Goal: Information Seeking & Learning: Learn about a topic

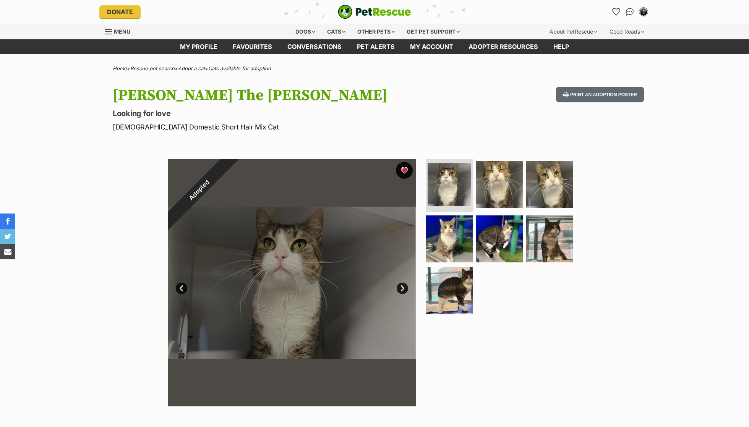
click at [409, 173] on button "favourite" at bounding box center [404, 170] width 17 height 17
click at [267, 46] on link "Favourites" at bounding box center [252, 46] width 55 height 15
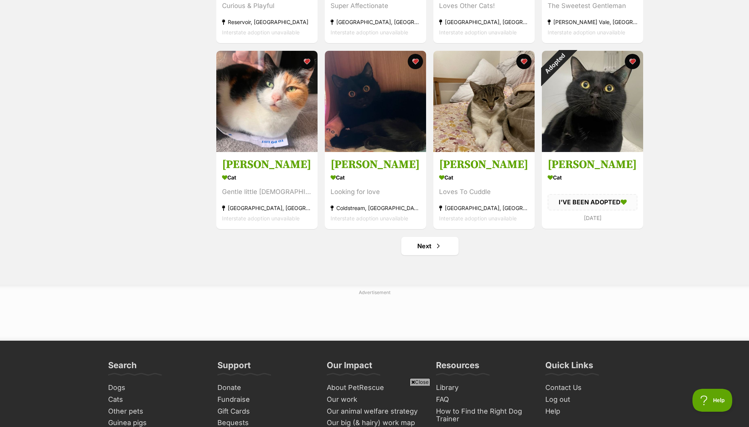
scroll to position [849, 0]
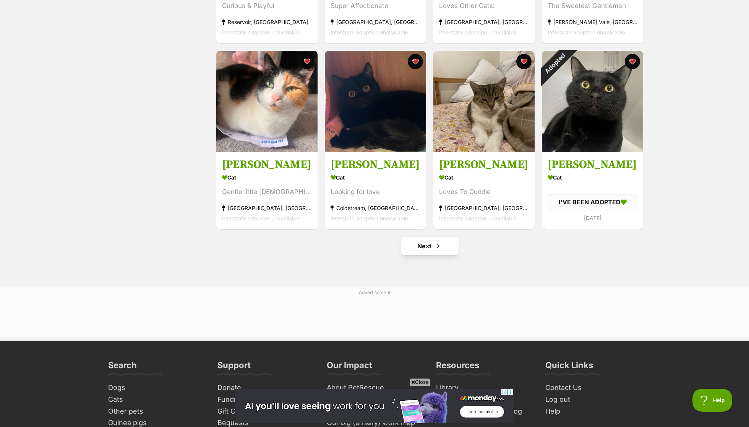
click at [437, 238] on link "Next" at bounding box center [429, 246] width 57 height 18
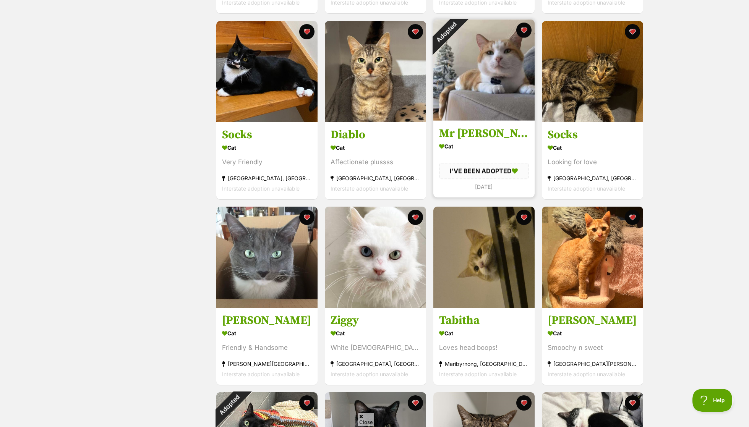
click at [459, 28] on div "Adopted" at bounding box center [446, 32] width 26 height 26
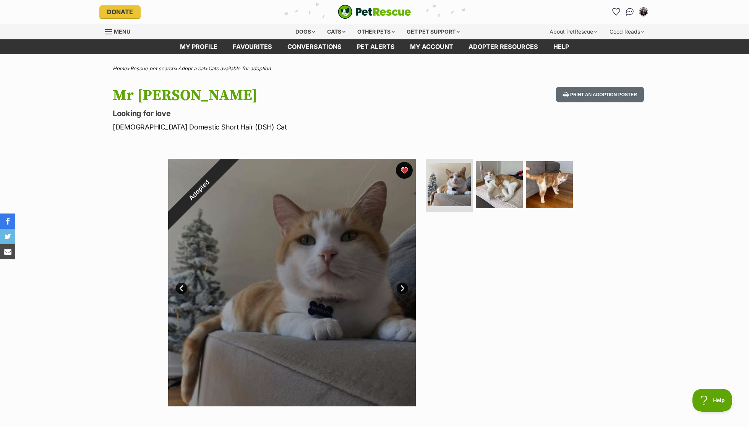
click at [401, 173] on button "favourite" at bounding box center [404, 170] width 17 height 17
click at [272, 44] on link "Favourites" at bounding box center [252, 46] width 55 height 15
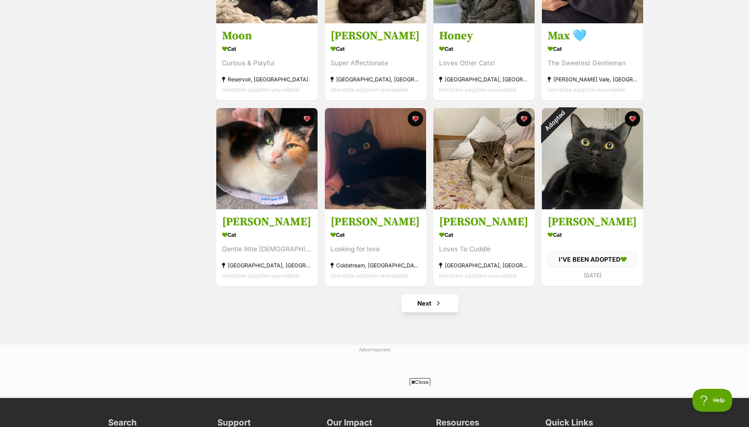
click at [437, 312] on link "Next" at bounding box center [429, 303] width 57 height 18
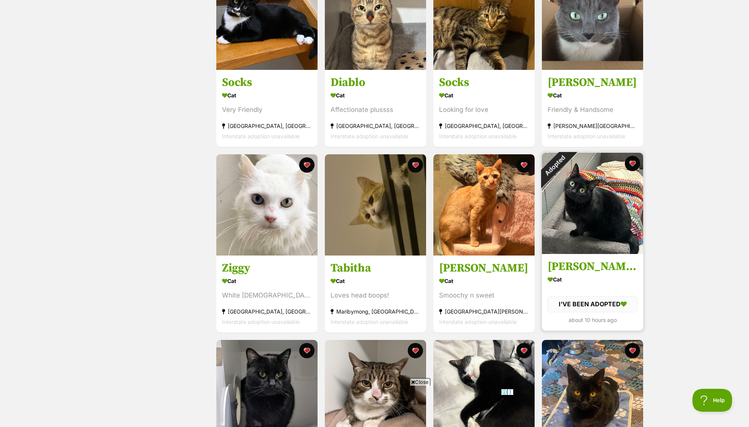
click at [567, 163] on div "Adopted" at bounding box center [555, 166] width 26 height 26
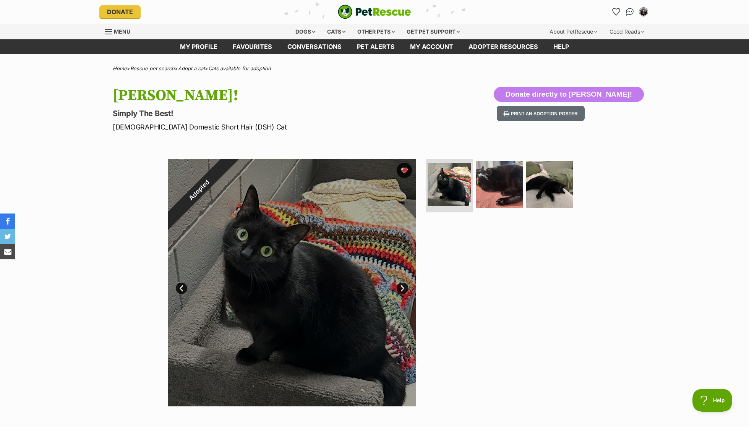
click at [230, 167] on div "Adopted" at bounding box center [199, 190] width 62 height 62
click at [272, 47] on link "Favourites" at bounding box center [252, 46] width 55 height 15
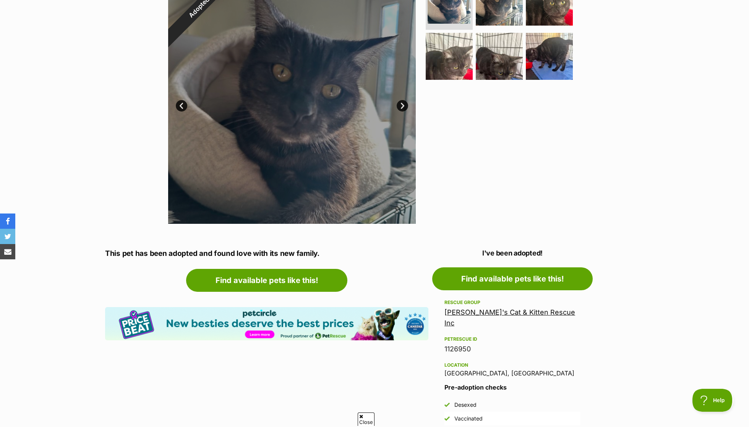
scroll to position [183, 0]
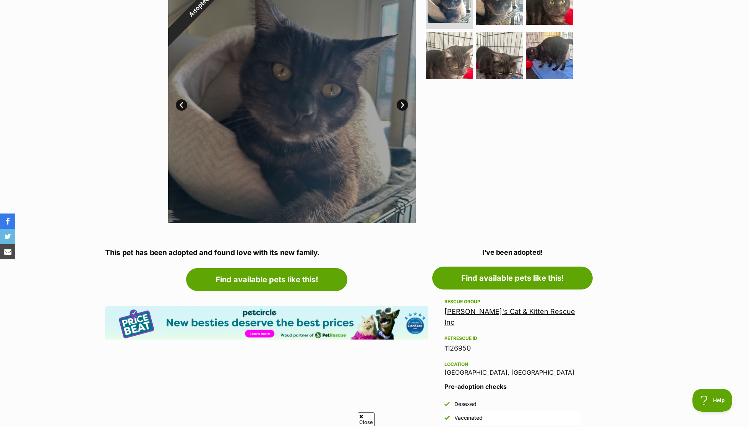
click at [479, 309] on link "Sally's Cat & Kitten Rescue Inc" at bounding box center [509, 317] width 131 height 19
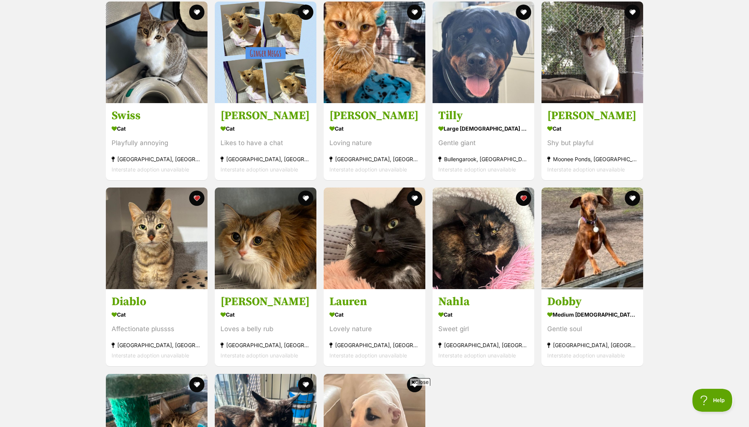
scroll to position [850, 0]
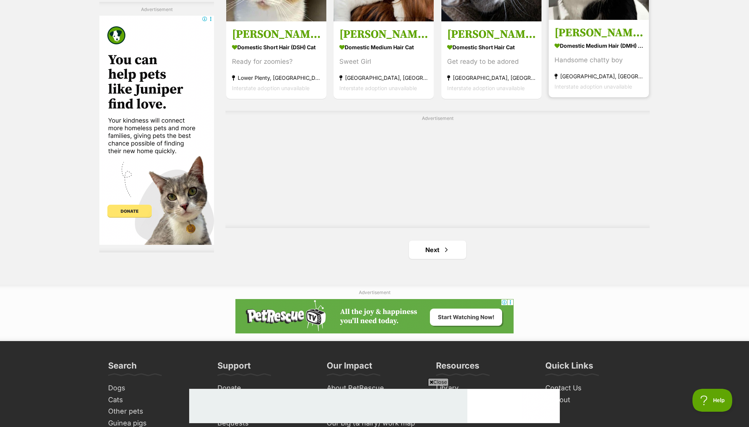
scroll to position [1306, 0]
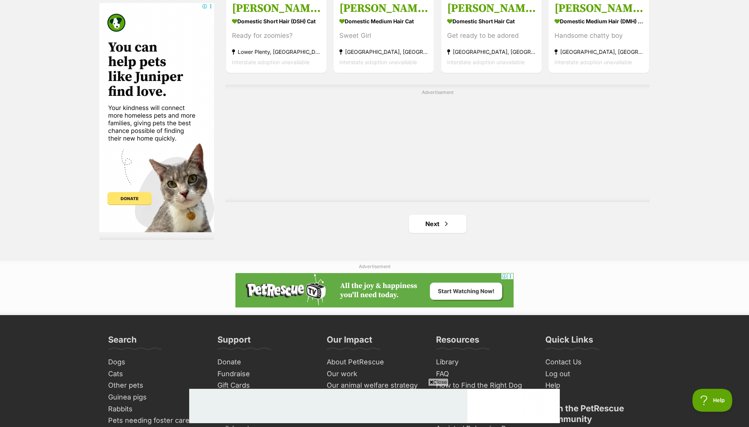
drag, startPoint x: 617, startPoint y: 189, endPoint x: 416, endPoint y: 212, distance: 202.3
drag, startPoint x: 416, startPoint y: 212, endPoint x: 445, endPoint y: 224, distance: 31.4
click at [445, 224] on span "Next page" at bounding box center [446, 223] width 8 height 9
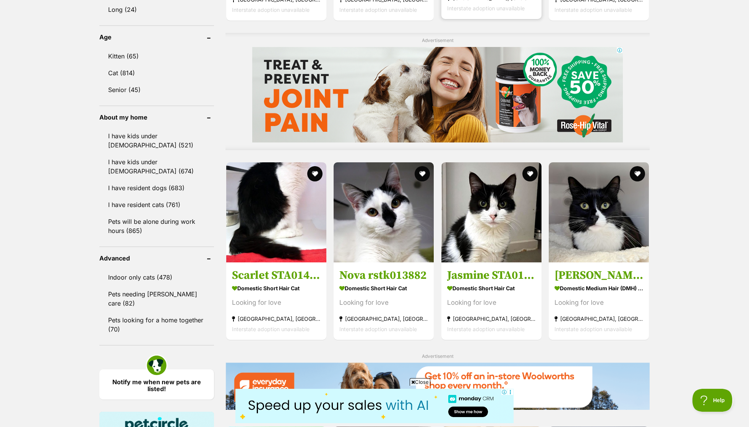
scroll to position [599, 0]
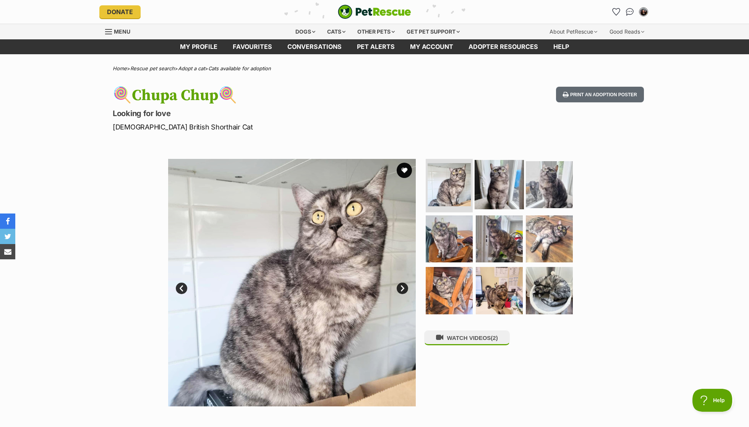
click at [510, 188] on img at bounding box center [499, 184] width 49 height 49
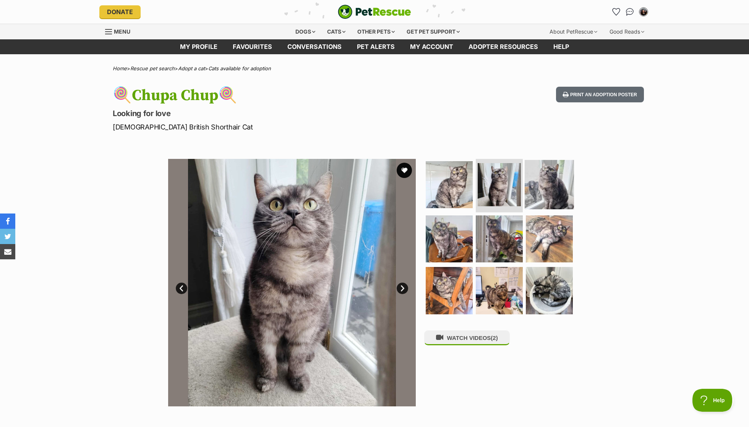
click at [560, 190] on img at bounding box center [549, 184] width 49 height 49
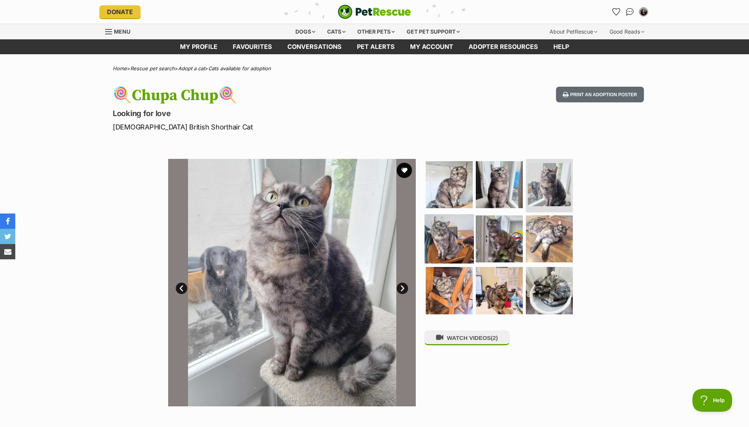
click at [458, 225] on img at bounding box center [448, 238] width 49 height 49
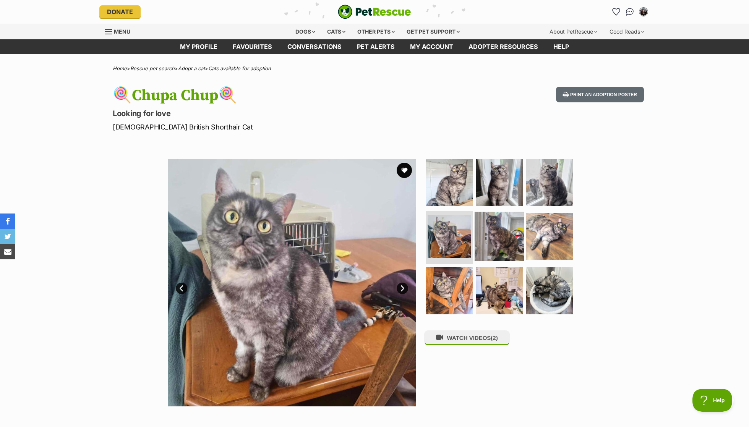
click at [508, 231] on img at bounding box center [499, 236] width 49 height 49
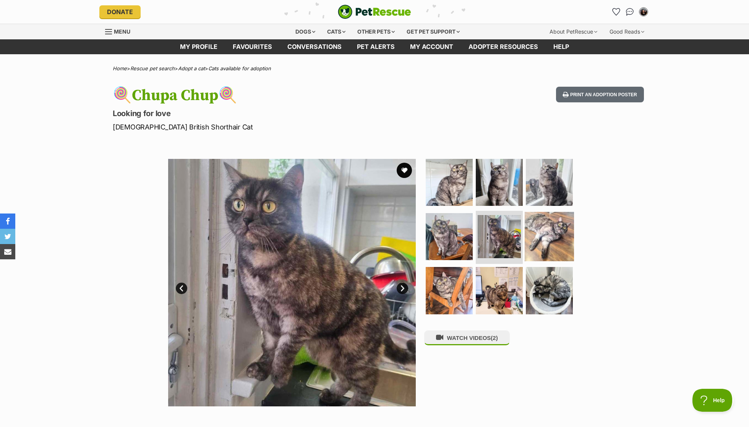
click at [554, 245] on img at bounding box center [549, 236] width 49 height 49
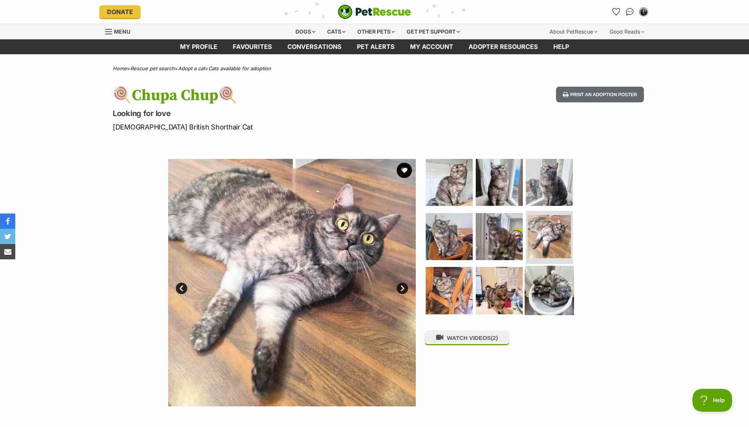
click at [549, 272] on img at bounding box center [549, 290] width 49 height 49
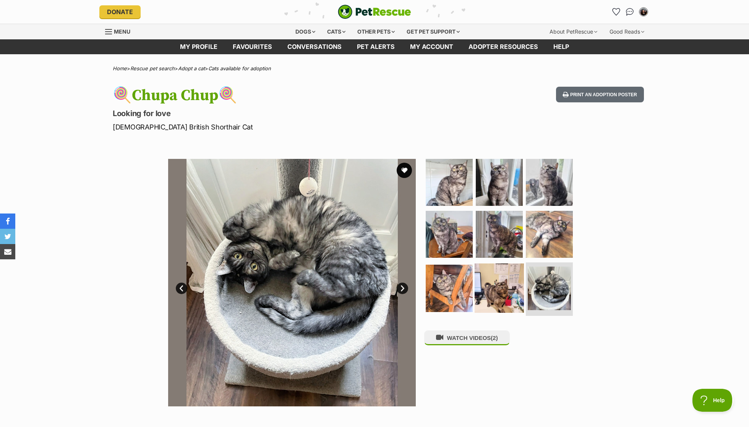
click at [477, 272] on img at bounding box center [499, 288] width 49 height 49
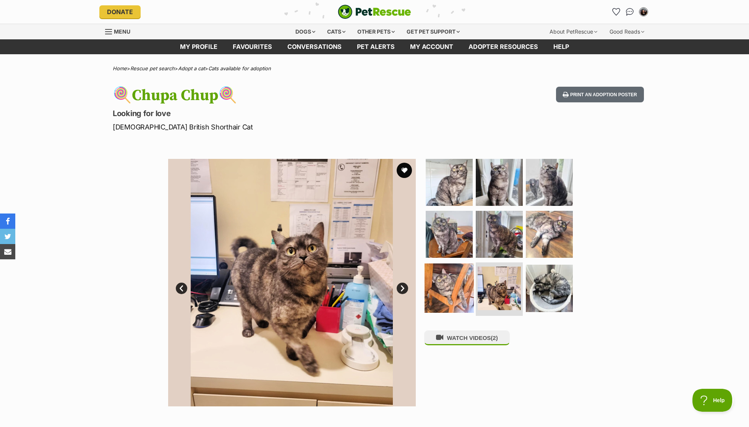
click at [444, 271] on img at bounding box center [448, 288] width 49 height 49
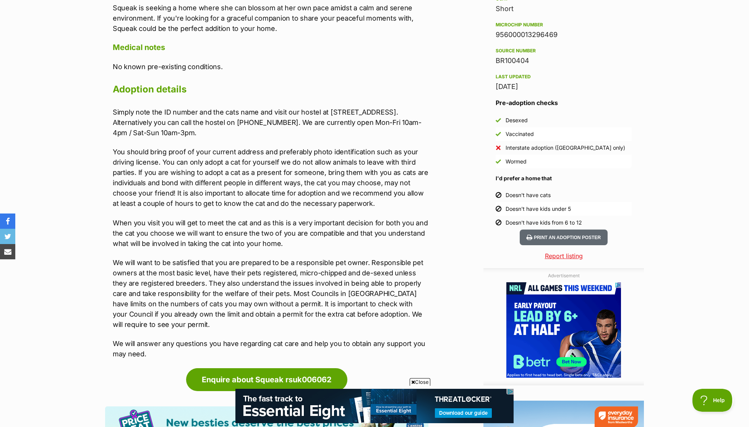
scroll to position [629, 0]
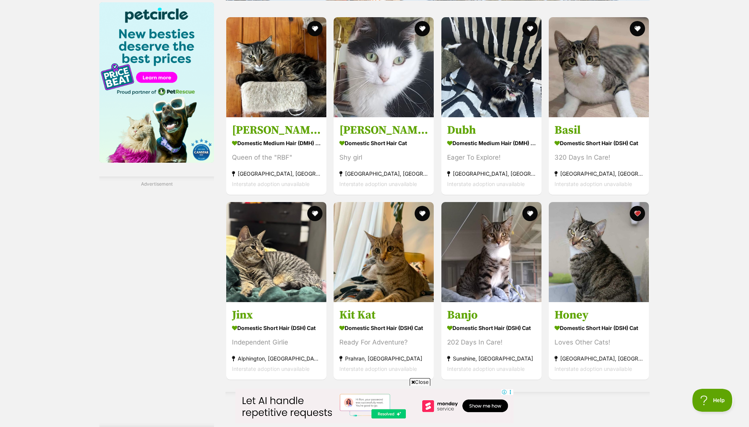
scroll to position [1000, 0]
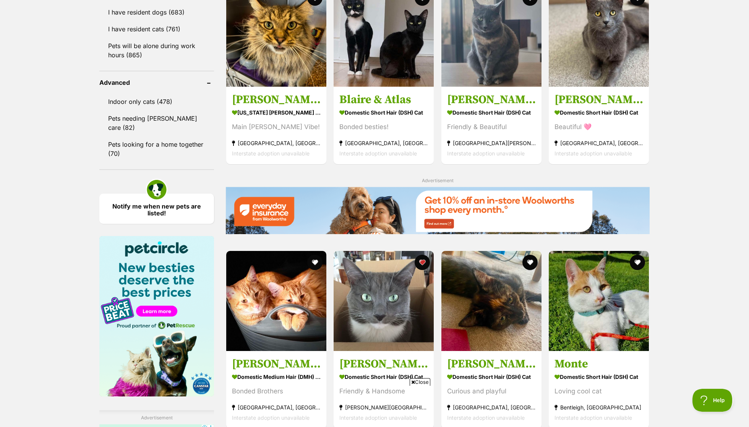
scroll to position [703, 0]
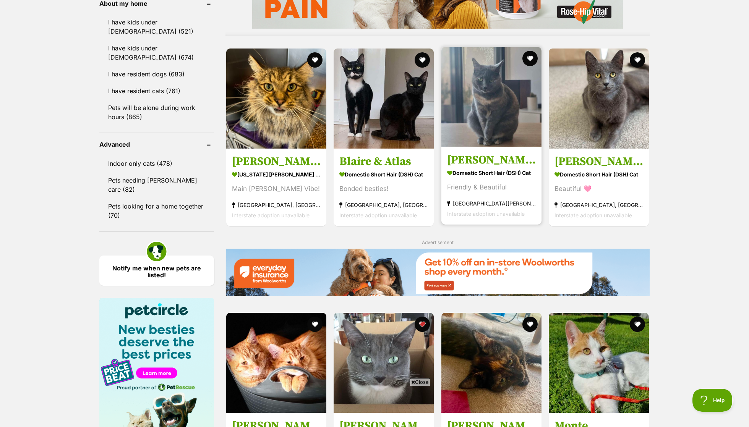
click at [474, 193] on section "Domestic Short Hair (DSH) Cat Friendly & Beautiful Preston, VIC Interstate adop…" at bounding box center [491, 193] width 89 height 52
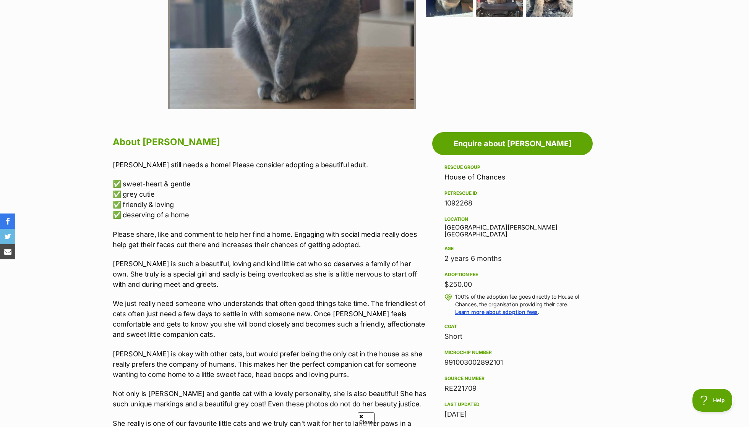
scroll to position [303, 0]
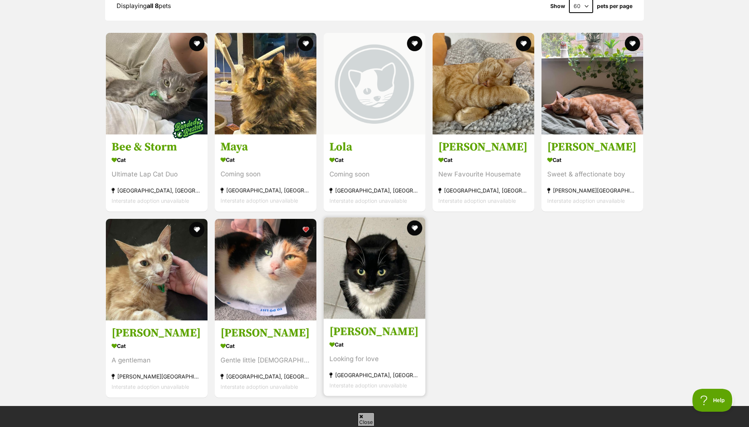
scroll to position [737, 0]
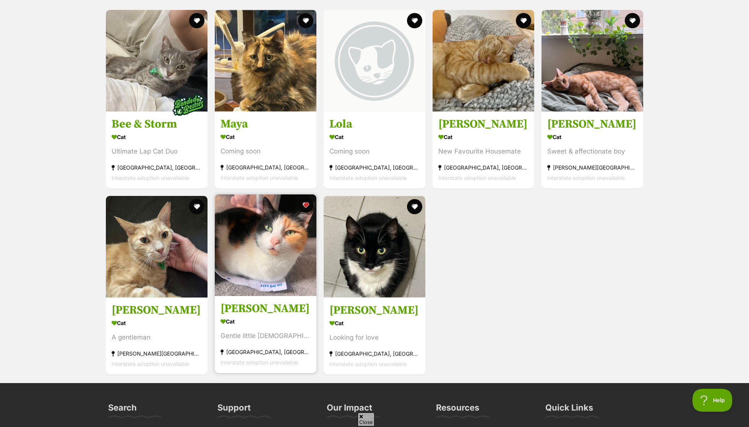
click at [247, 276] on img at bounding box center [266, 245] width 102 height 102
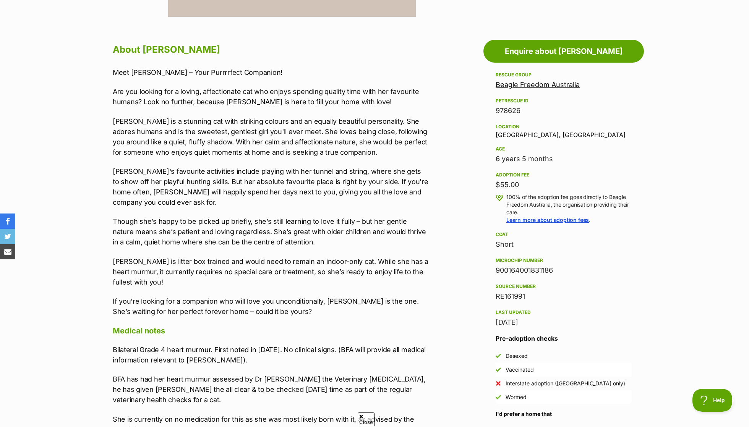
click at [564, 87] on link "Beagle Freedom Australia" at bounding box center [538, 85] width 84 height 8
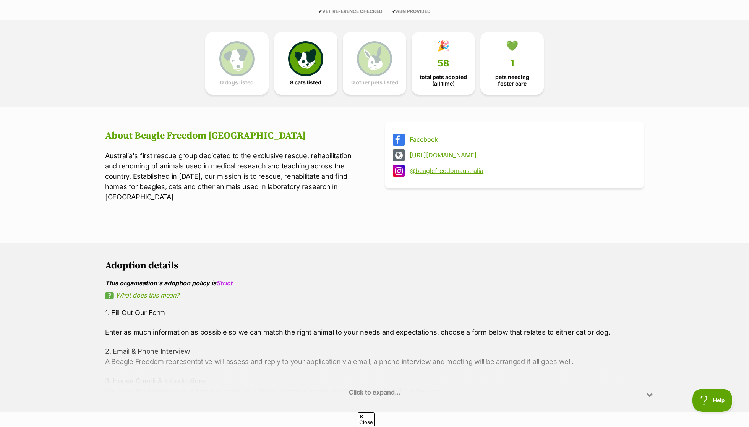
click at [415, 135] on div "Facebook" at bounding box center [514, 140] width 243 height 12
click at [421, 138] on link "Facebook" at bounding box center [522, 139] width 224 height 7
click at [495, 149] on div "http://www.beaglefreedomaustralia.org/" at bounding box center [514, 155] width 243 height 12
click at [495, 152] on link "http://www.beaglefreedomaustralia.org/" at bounding box center [522, 155] width 224 height 7
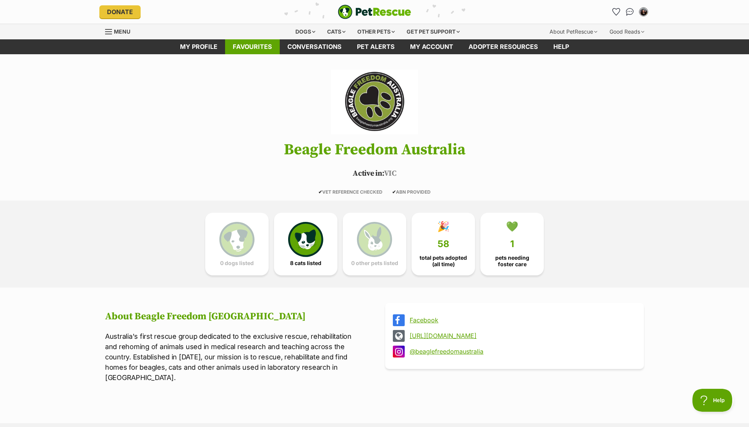
click at [260, 45] on link "Favourites" at bounding box center [252, 46] width 55 height 15
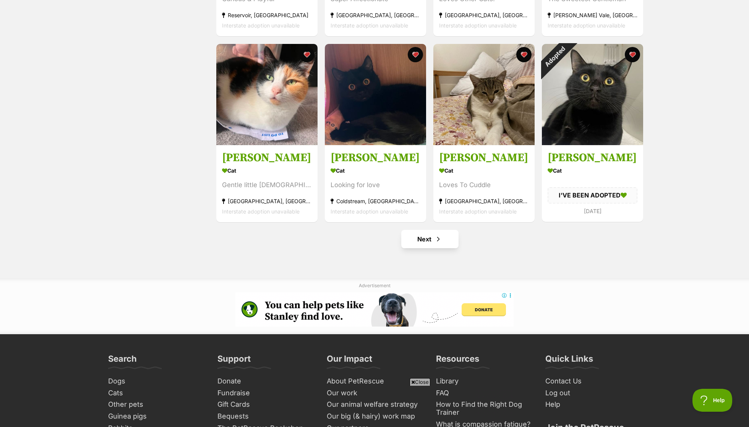
click at [436, 242] on span "Next page" at bounding box center [438, 239] width 8 height 9
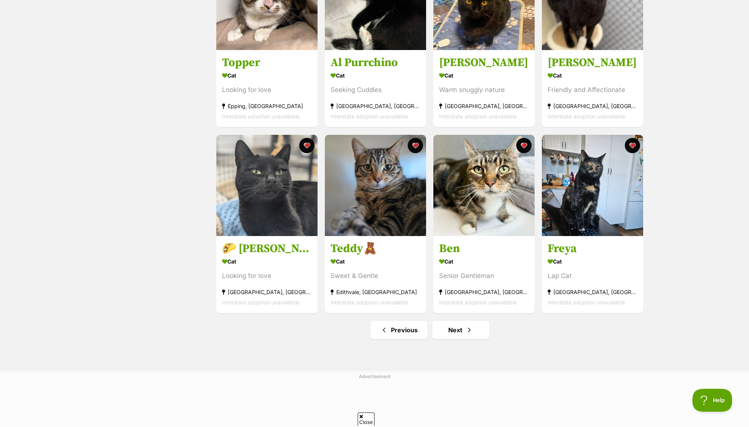
scroll to position [821, 0]
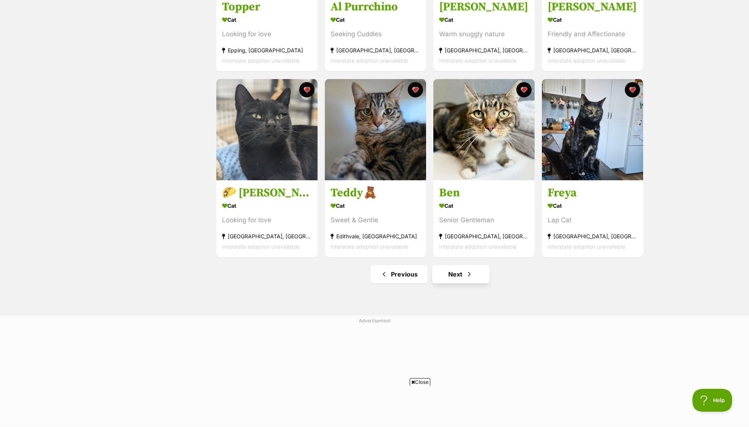
click at [455, 283] on link "Next" at bounding box center [460, 274] width 57 height 18
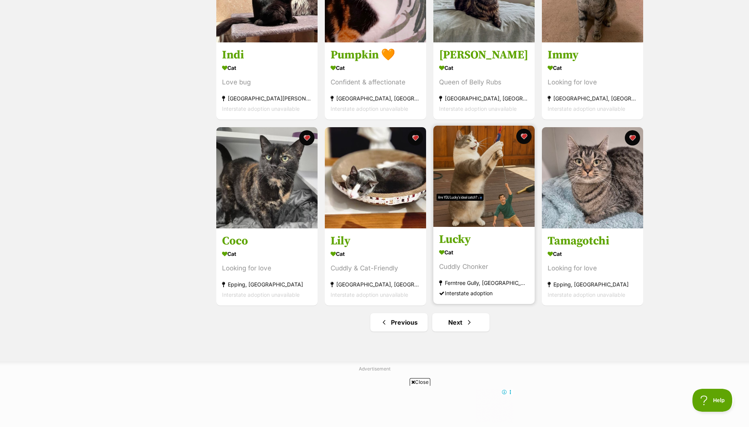
click at [459, 203] on img at bounding box center [483, 176] width 101 height 101
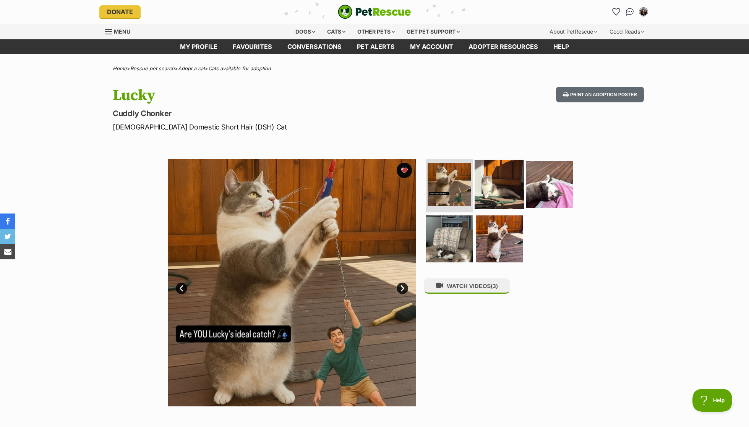
click at [508, 185] on img at bounding box center [499, 184] width 49 height 49
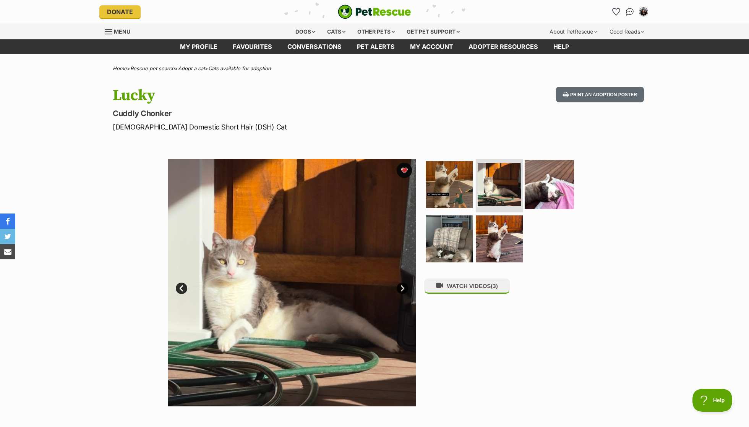
click at [548, 193] on img at bounding box center [549, 184] width 49 height 49
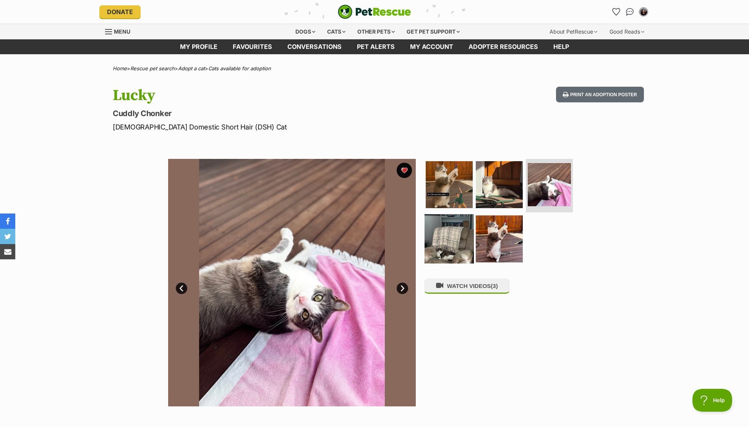
click at [455, 243] on img at bounding box center [448, 238] width 49 height 49
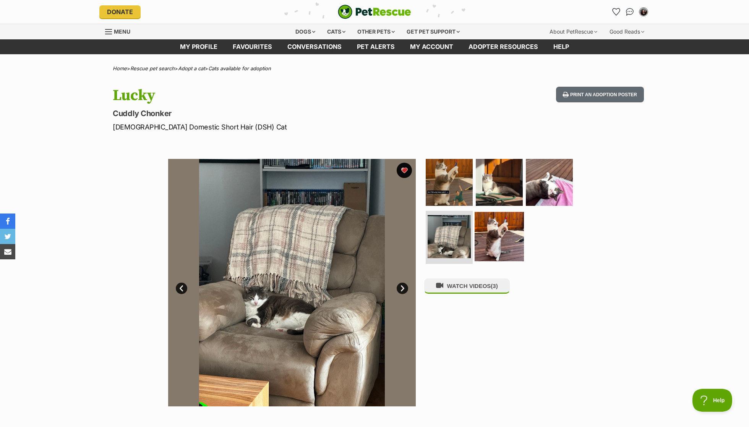
click at [495, 243] on img at bounding box center [499, 236] width 49 height 49
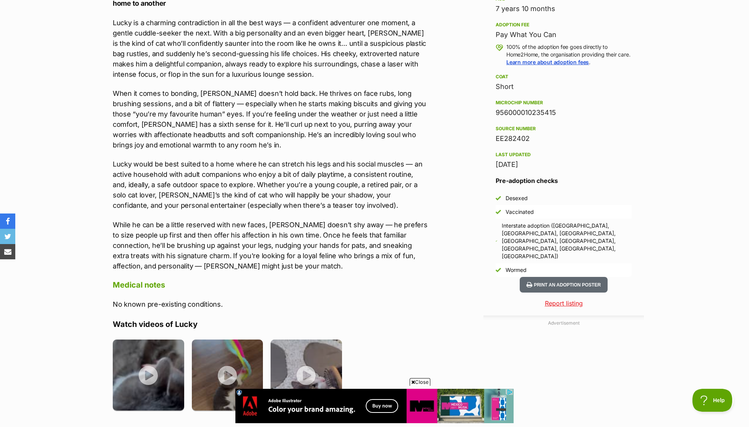
scroll to position [540, 0]
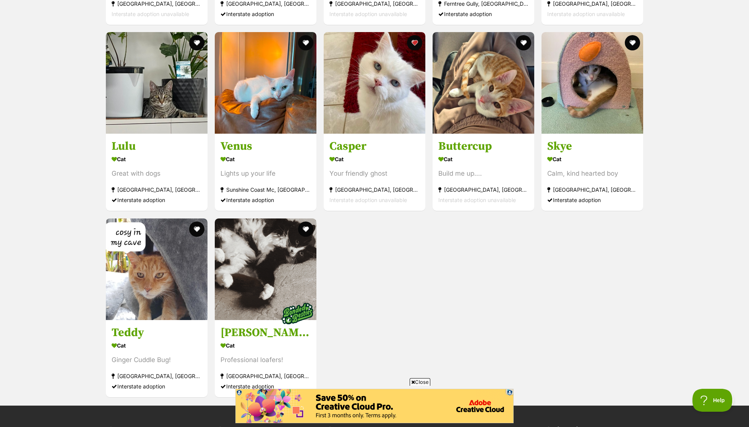
scroll to position [1309, 0]
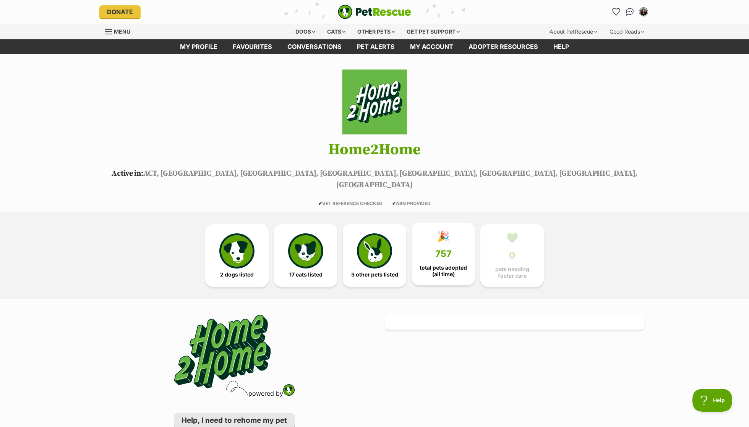
click at [454, 265] on link "🎉 757 total pets adopted (all time)" at bounding box center [443, 254] width 63 height 63
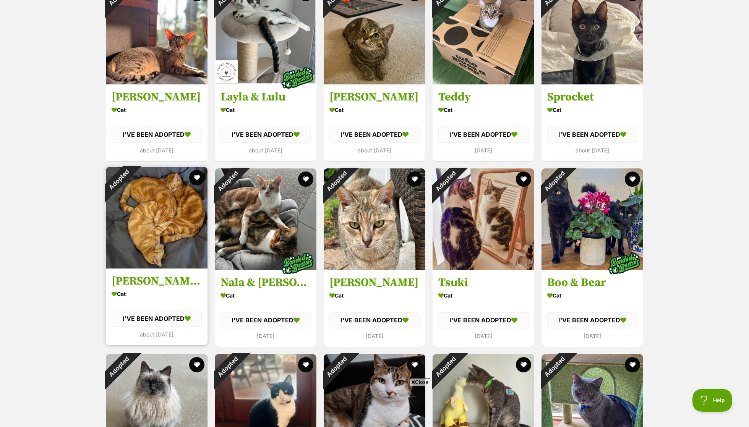
scroll to position [1294, 0]
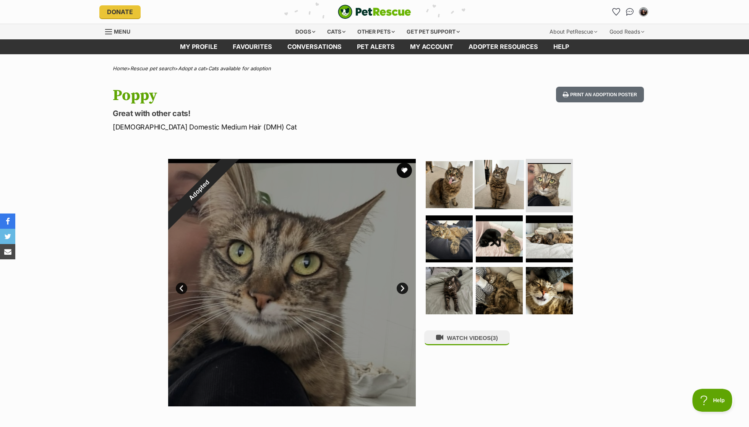
click at [519, 185] on img at bounding box center [499, 184] width 49 height 49
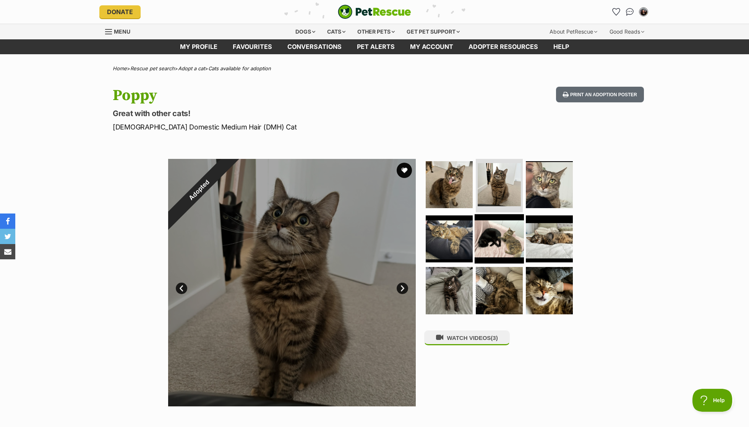
click at [501, 222] on img at bounding box center [499, 238] width 49 height 49
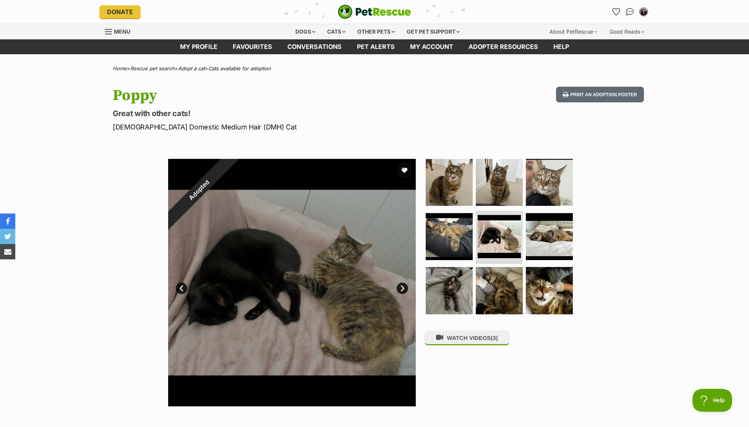
click at [376, 13] on img "PetRescue" at bounding box center [374, 12] width 73 height 15
